Goal: Information Seeking & Learning: Learn about a topic

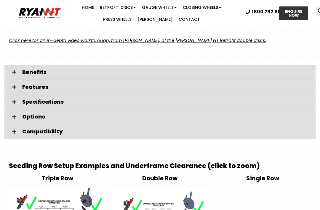
scroll to position [1003, 0]
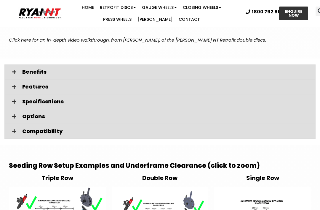
click at [48, 128] on span "Compatibility" at bounding box center [166, 130] width 289 height 5
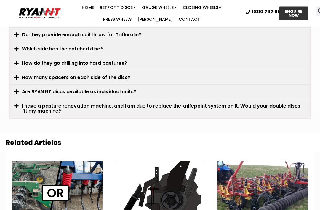
scroll to position [1878, 0]
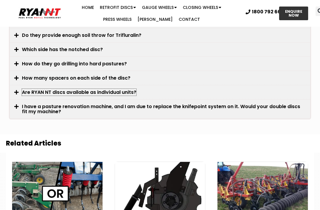
click at [127, 89] on link "Are RYAN NT discs available as individual units?" at bounding box center [79, 92] width 115 height 7
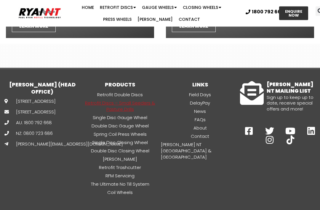
scroll to position [2294, 0]
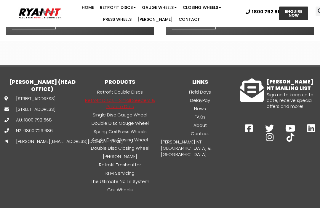
click at [249, 124] on icon at bounding box center [249, 128] width 9 height 9
click at [251, 124] on icon at bounding box center [249, 128] width 9 height 9
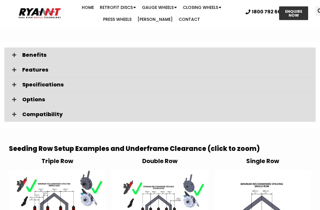
scroll to position [1020, 0]
click at [34, 97] on span "Options" at bounding box center [166, 99] width 289 height 5
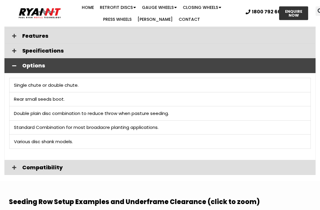
scroll to position [1054, 0]
click at [64, 136] on td "Various disc shank models." at bounding box center [160, 141] width 302 height 14
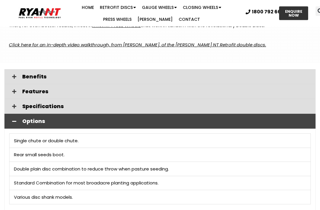
scroll to position [997, 0]
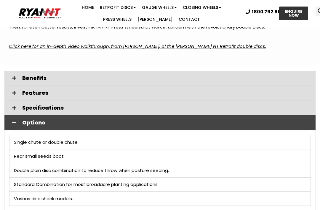
click at [47, 105] on span "Specifications" at bounding box center [166, 107] width 289 height 5
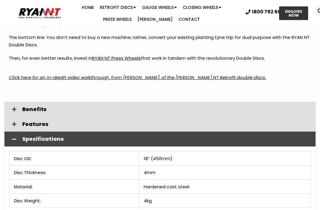
scroll to position [966, 0]
click at [35, 121] on div "Features" at bounding box center [159, 124] width 311 height 15
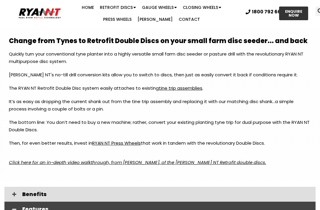
scroll to position [883, 0]
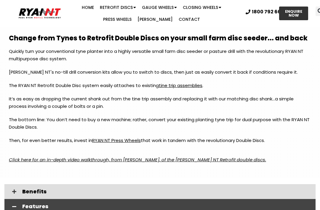
click at [16, 189] on icon at bounding box center [14, 191] width 4 height 5
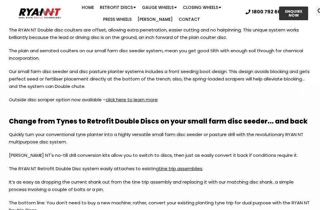
scroll to position [800, 0]
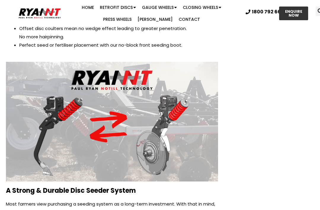
scroll to position [1158, 0]
